Goal: Information Seeking & Learning: Learn about a topic

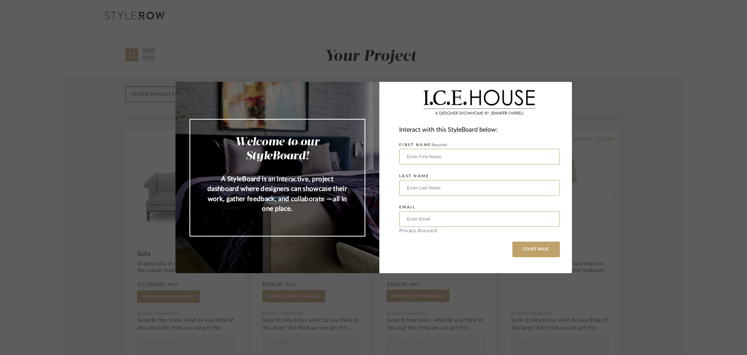
click at [303, 104] on div "Welcome to our StyleBoard! A StyleBoard is an interactive, project dashboard wh…" at bounding box center [278, 177] width 204 height 191
click at [429, 157] on input "text" at bounding box center [479, 157] width 161 height 16
type input "Duravit [PERSON_NAME]"
type input "Frenk"
type input "[PERSON_NAME][EMAIL_ADDRESS][DOMAIN_NAME]"
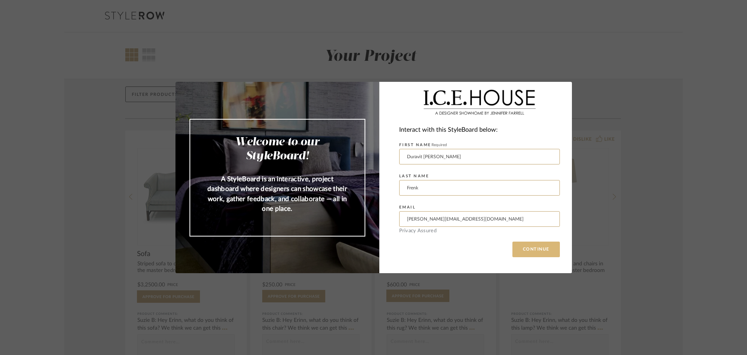
click at [529, 251] on button "CONTINUE" at bounding box center [536, 249] width 47 height 16
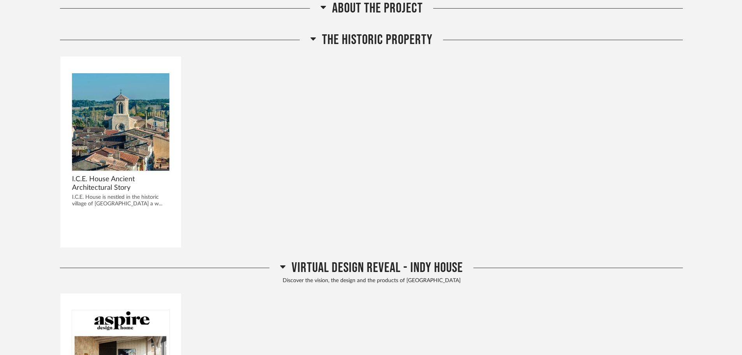
scroll to position [389, 0]
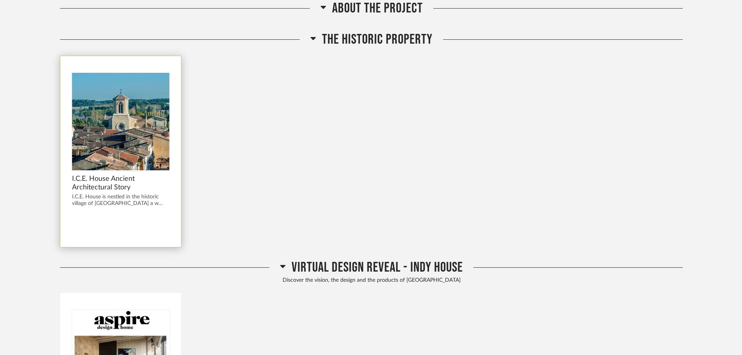
click at [113, 174] on span "I.C.E. House Ancient Architectural Story" at bounding box center [120, 182] width 97 height 17
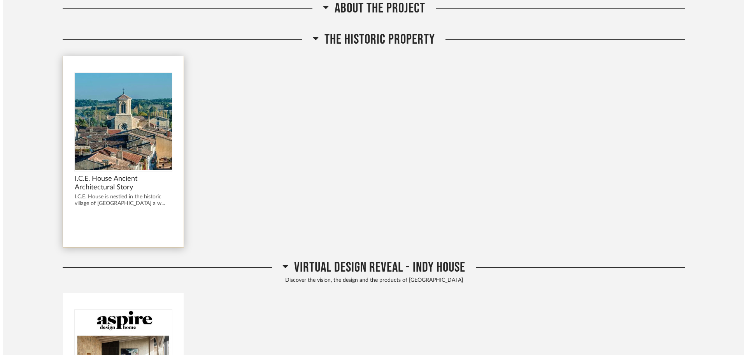
scroll to position [0, 0]
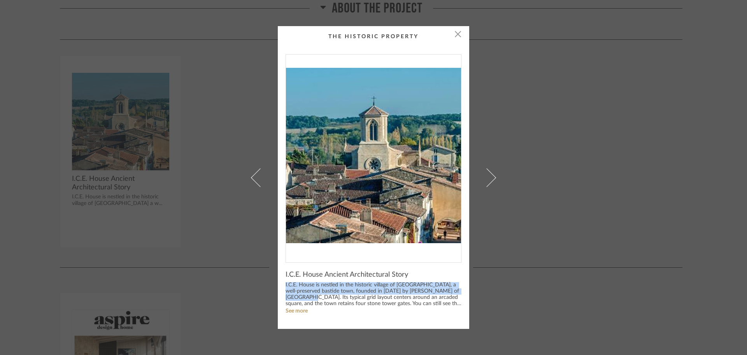
drag, startPoint x: 283, startPoint y: 284, endPoint x: 303, endPoint y: 297, distance: 24.2
click at [303, 297] on div "I.C.E. House is nestled in the historic village of [GEOGRAPHIC_DATA], a well-pr…" at bounding box center [374, 294] width 176 height 25
click at [293, 311] on link "See more" at bounding box center [297, 310] width 22 height 5
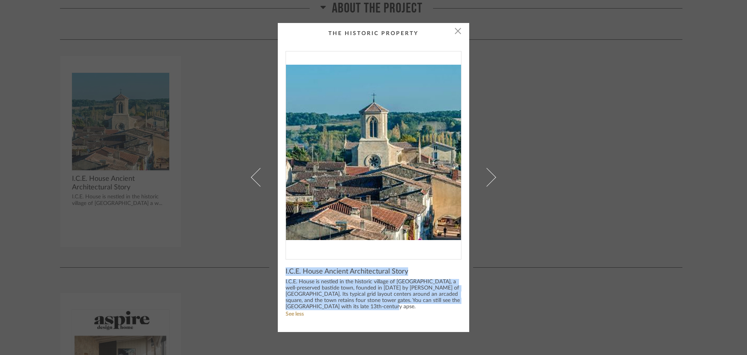
drag, startPoint x: 379, startPoint y: 306, endPoint x: 280, endPoint y: 270, distance: 104.8
click at [280, 270] on cpp-summary-info "I.C.E. House Ancient Architectural Story I.C.E. House is nestled in the histori…" at bounding box center [373, 291] width 191 height 65
copy div "I.C.E. House Ancient Architectural Story I.C.E. House is nestled in the histori…"
drag, startPoint x: 415, startPoint y: 266, endPoint x: 406, endPoint y: 276, distance: 13.2
click at [415, 266] on cpp-summary-info "I.C.E. House Ancient Architectural Story I.C.E. House is nestled in the histori…" at bounding box center [373, 291] width 191 height 65
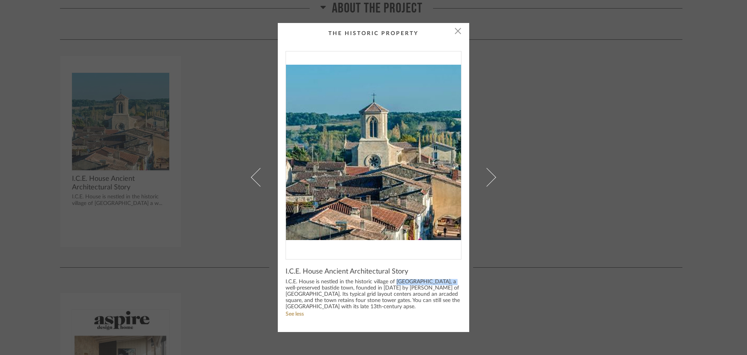
drag, startPoint x: 394, startPoint y: 281, endPoint x: 450, endPoint y: 280, distance: 56.4
click at [450, 280] on div "I.C.E. House is nestled in the historic village of [GEOGRAPHIC_DATA], a well-pr…" at bounding box center [374, 294] width 176 height 31
copy div "Sauveterre-de-Guyenne"
click at [455, 29] on span "button" at bounding box center [458, 31] width 16 height 16
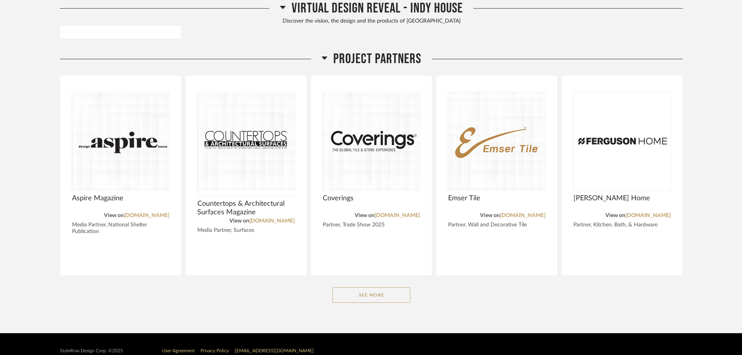
scroll to position [847, 0]
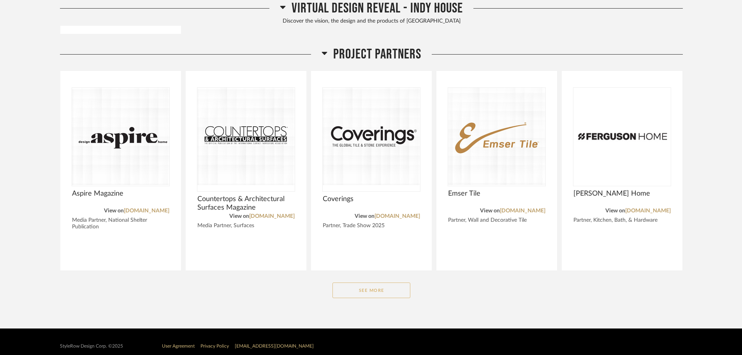
click at [378, 282] on button "See More" at bounding box center [371, 290] width 78 height 16
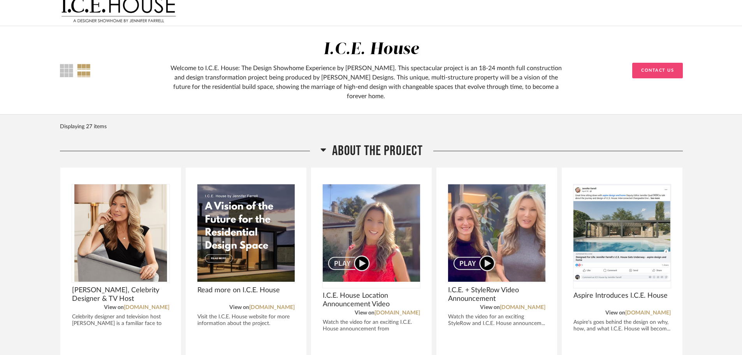
scroll to position [0, 0]
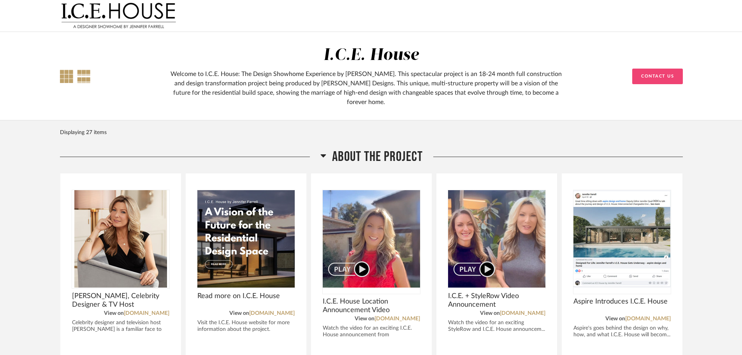
click at [66, 71] on div at bounding box center [66, 76] width 13 height 13
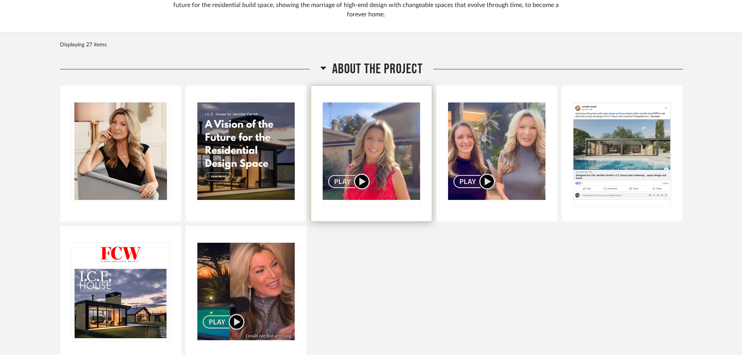
scroll to position [78, 0]
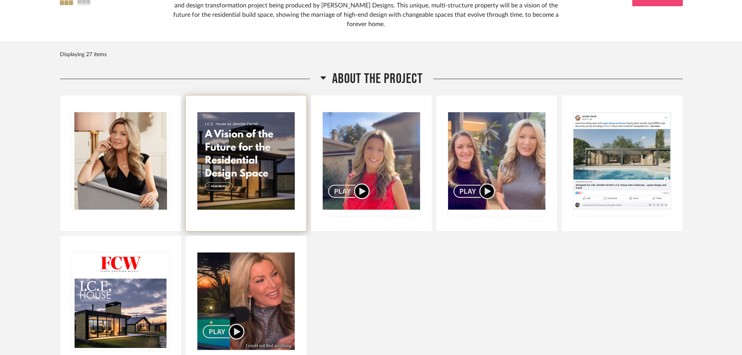
click at [247, 149] on img "0" at bounding box center [245, 160] width 97 height 97
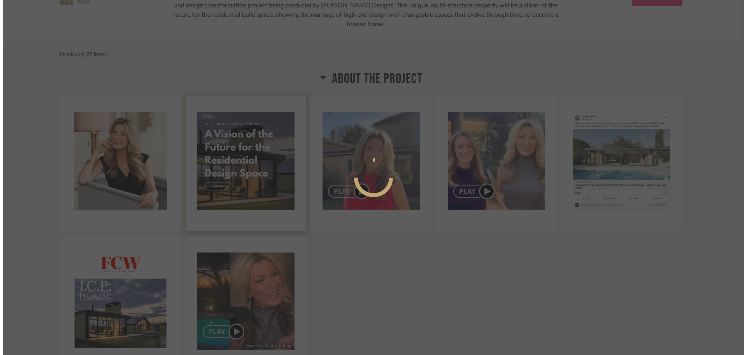
scroll to position [0, 0]
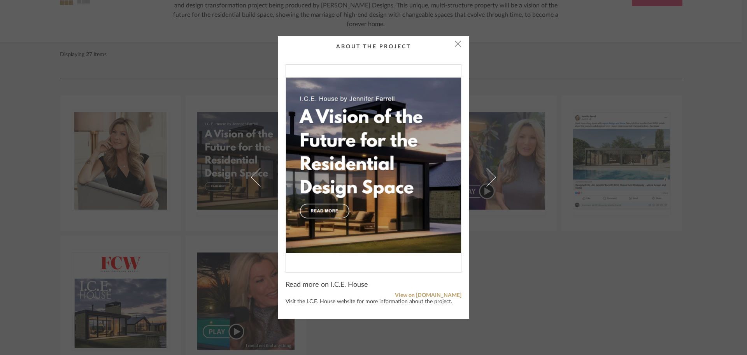
drag, startPoint x: 457, startPoint y: 42, endPoint x: 432, endPoint y: 63, distance: 31.8
click at [457, 42] on span "button" at bounding box center [458, 44] width 16 height 16
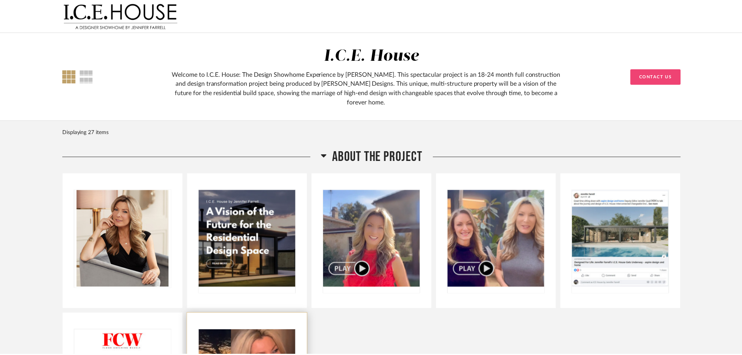
scroll to position [78, 0]
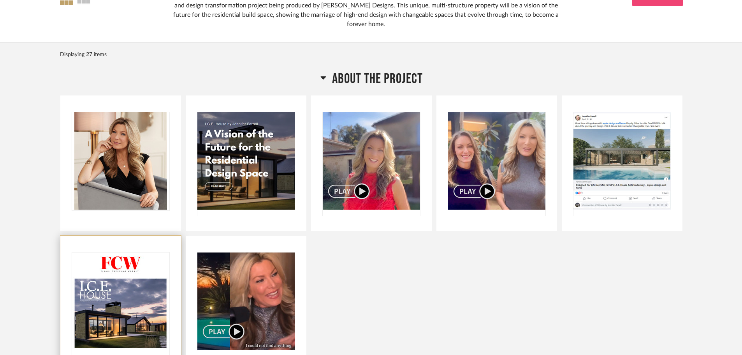
click at [0, 0] on img at bounding box center [0, 0] width 0 height 0
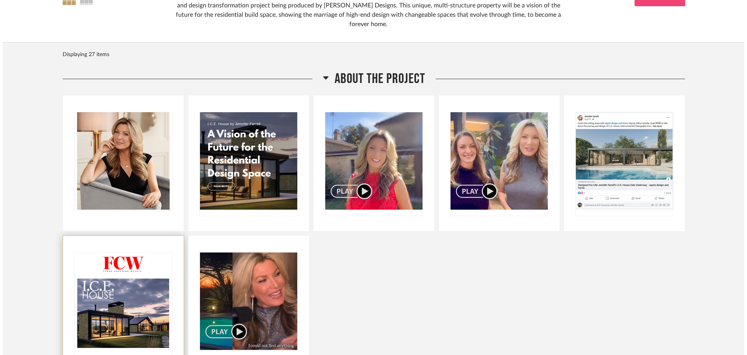
scroll to position [0, 0]
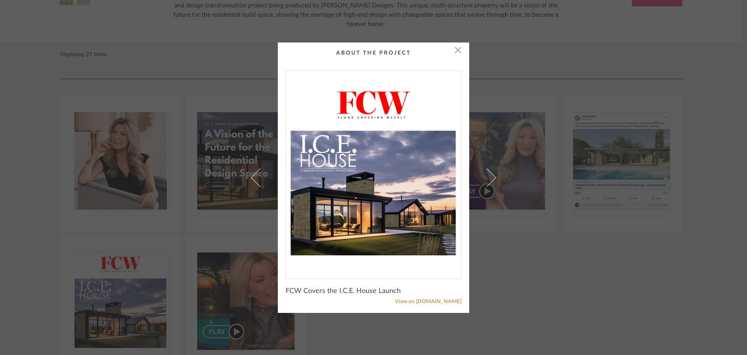
click at [360, 225] on img "0" at bounding box center [373, 171] width 175 height 201
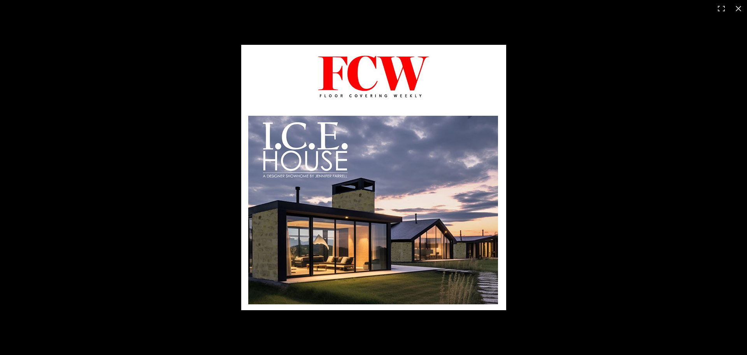
click at [360, 225] on img at bounding box center [373, 177] width 265 height 265
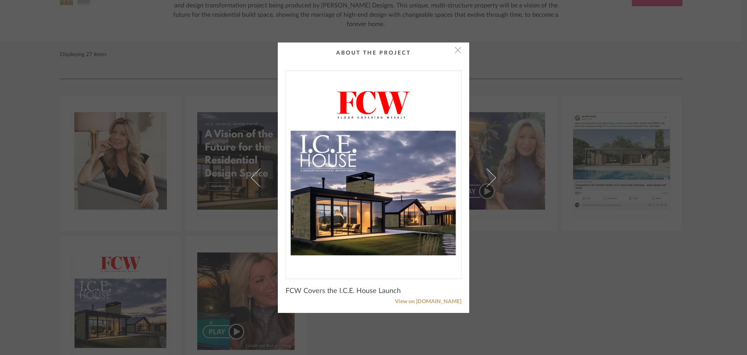
click at [454, 48] on span "button" at bounding box center [458, 50] width 16 height 16
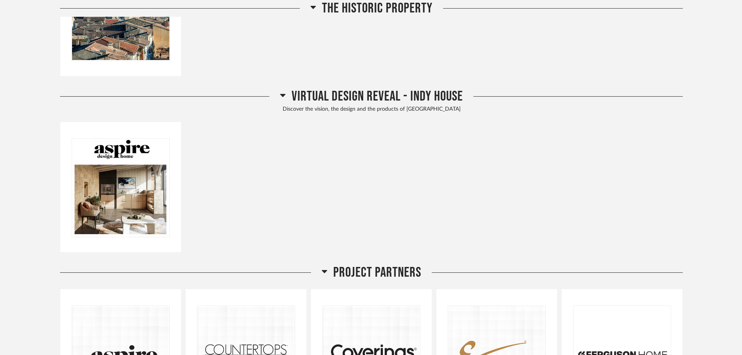
scroll to position [545, 0]
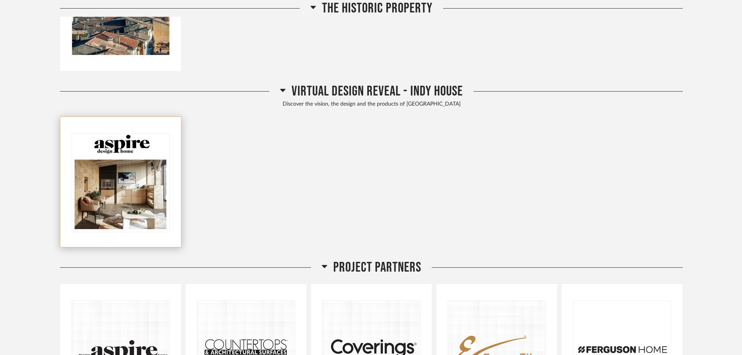
click at [109, 187] on img "0" at bounding box center [120, 182] width 97 height 97
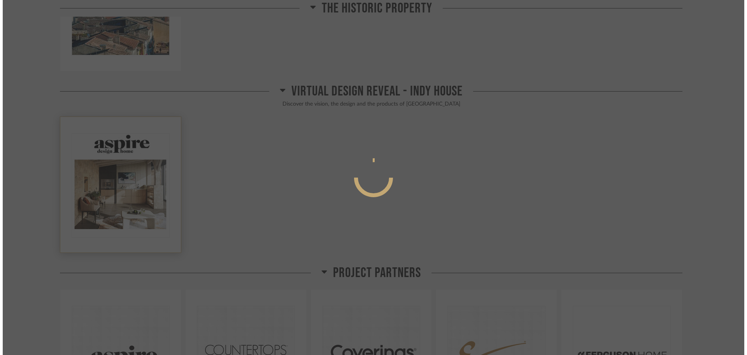
scroll to position [0, 0]
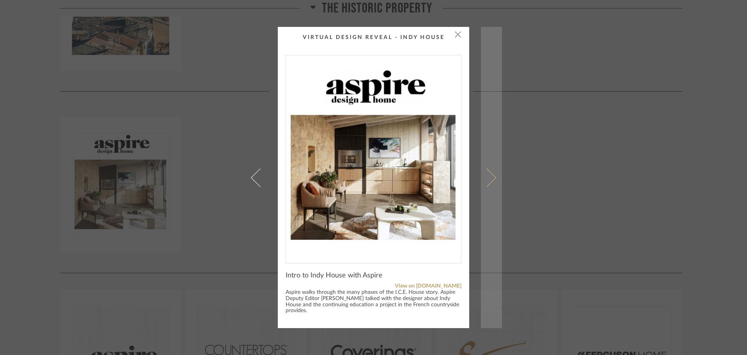
click at [485, 173] on span at bounding box center [487, 177] width 19 height 19
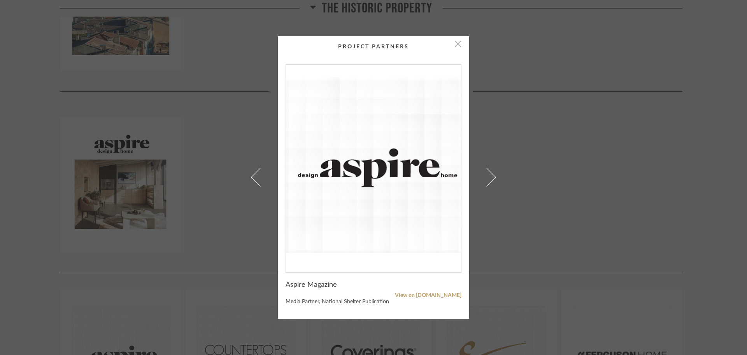
click at [451, 42] on span "button" at bounding box center [458, 44] width 16 height 16
